Goal: Register for event/course

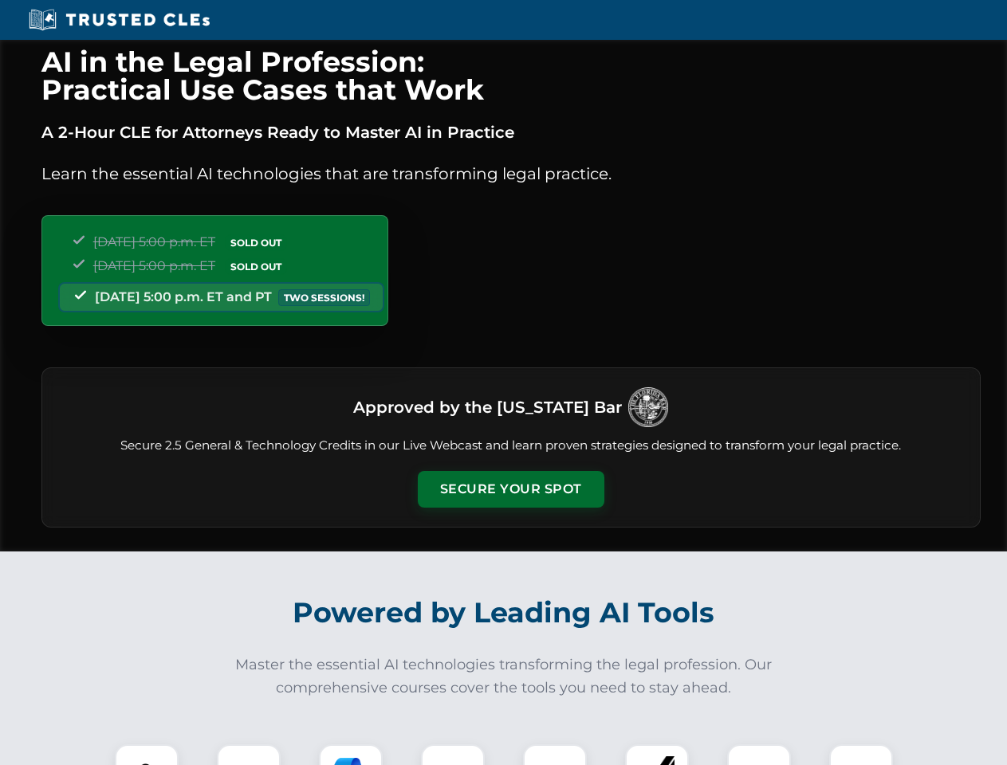
click at [510, 489] on button "Secure Your Spot" at bounding box center [511, 489] width 187 height 37
click at [147, 755] on img at bounding box center [147, 776] width 46 height 46
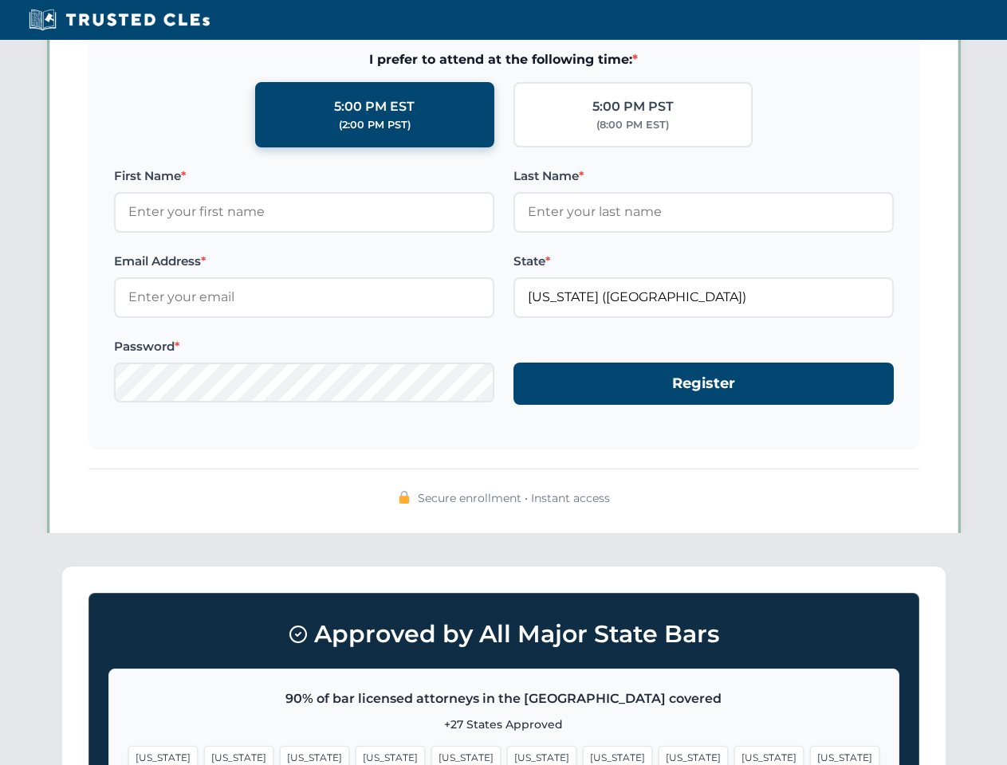
click at [583, 755] on span "[US_STATE]" at bounding box center [617, 757] width 69 height 23
click at [734, 755] on span "[US_STATE]" at bounding box center [768, 757] width 69 height 23
